Goal: Information Seeking & Learning: Find specific fact

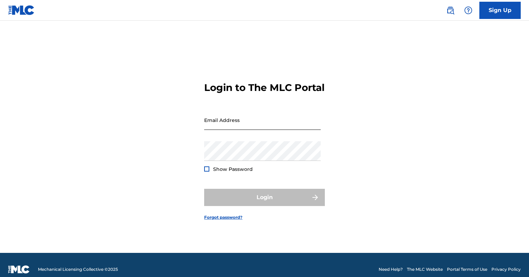
click at [213, 130] on input "Email Address" at bounding box center [262, 120] width 117 height 20
click at [215, 128] on input "Email Address" at bounding box center [262, 120] width 117 height 20
type input "[PERSON_NAME][EMAIL_ADDRESS][PERSON_NAME][DOMAIN_NAME]"
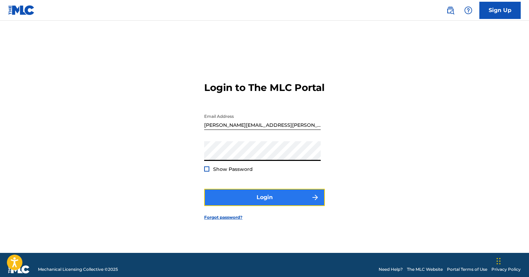
click at [262, 204] on button "Login" at bounding box center [264, 197] width 121 height 17
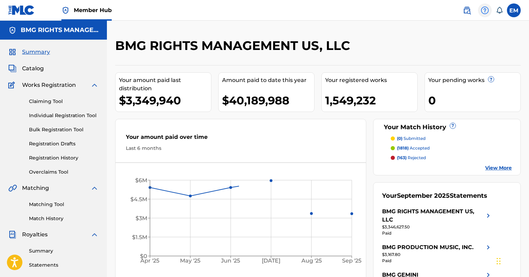
click at [482, 8] on img at bounding box center [485, 10] width 8 height 8
click at [463, 11] on img at bounding box center [467, 10] width 8 height 8
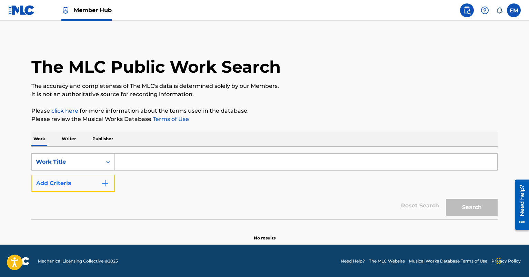
click at [81, 191] on button "Add Criteria" at bounding box center [73, 183] width 84 height 17
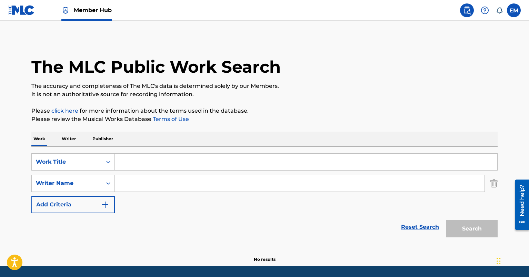
click at [126, 186] on input "Search Form" at bounding box center [300, 183] width 370 height 17
paste input "[PERSON_NAME]"
type input "[PERSON_NAME]"
click at [136, 160] on input "Search Form" at bounding box center [306, 162] width 383 height 17
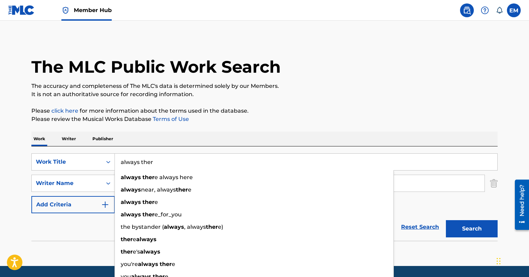
click at [446, 220] on button "Search" at bounding box center [472, 228] width 52 height 17
type input "always there"
click at [446, 220] on button "Search" at bounding box center [472, 228] width 52 height 17
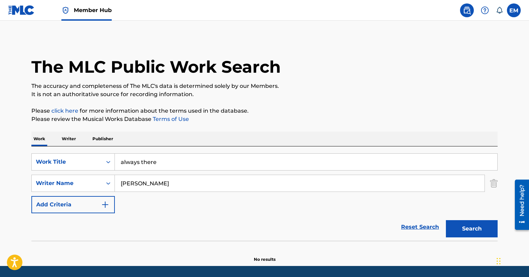
click at [132, 160] on input "always there" at bounding box center [306, 162] width 383 height 17
click at [135, 163] on input "Search Form" at bounding box center [306, 162] width 383 height 17
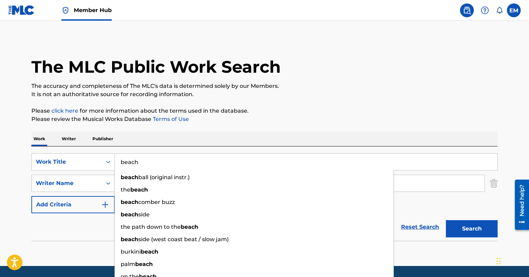
type input "beach"
click at [446, 220] on button "Search" at bounding box center [472, 228] width 52 height 17
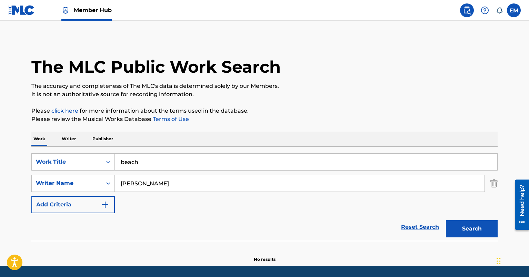
click at [135, 163] on input "beach" at bounding box center [306, 162] width 383 height 17
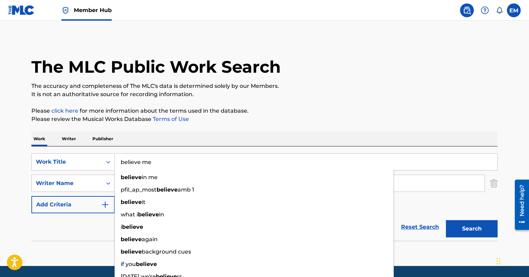
click at [446, 220] on button "Search" at bounding box center [472, 228] width 52 height 17
type input "b"
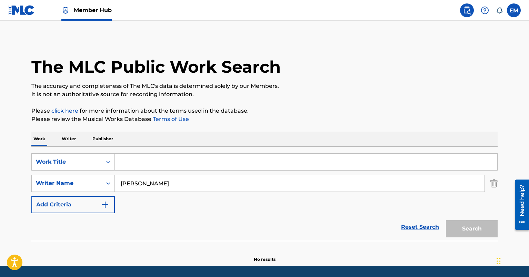
click at [128, 186] on input "[PERSON_NAME]" at bounding box center [300, 183] width 370 height 17
type input "[PERSON_NAME]"
click at [129, 160] on input "Search Form" at bounding box center [306, 162] width 383 height 17
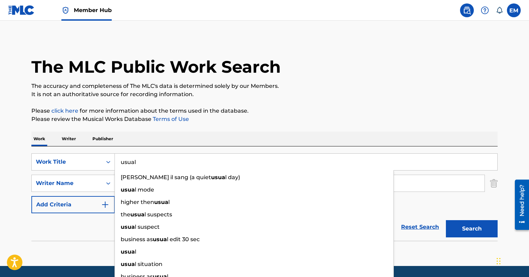
click at [446, 220] on button "Search" at bounding box center [472, 228] width 52 height 17
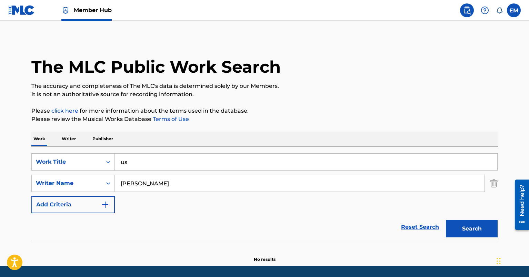
type input "u"
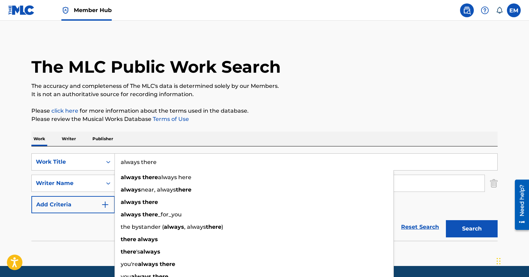
type input "always there"
click at [446, 220] on button "Search" at bounding box center [472, 228] width 52 height 17
